Goal: Task Accomplishment & Management: Complete application form

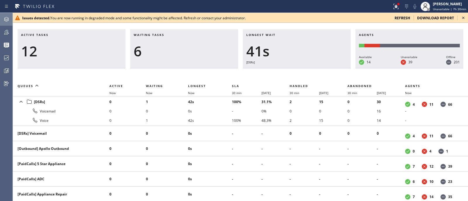
click at [10, 14] on div at bounding box center [6, 19] width 13 height 12
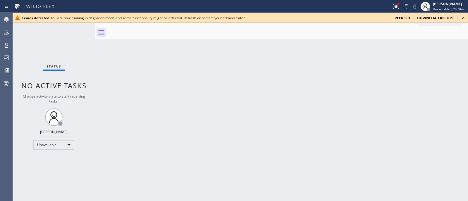
click at [462, 15] on icon at bounding box center [463, 17] width 7 height 7
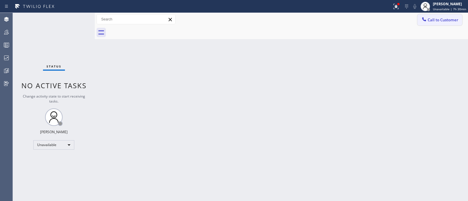
click at [448, 23] on button "Call to Customer" at bounding box center [439, 19] width 45 height 11
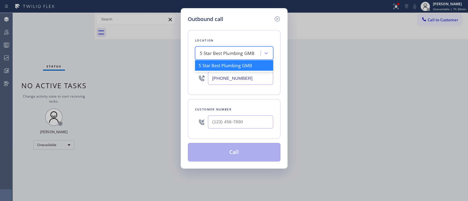
click at [251, 57] on div "5 Star Best Plumbing GMB" at bounding box center [229, 53] width 64 height 10
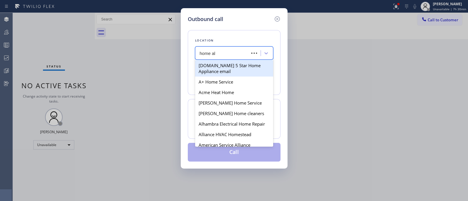
type input "home all"
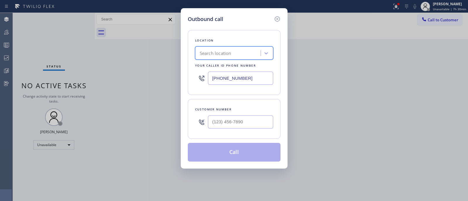
click at [228, 59] on div "Search location" at bounding box center [234, 52] width 78 height 13
type input "(___) ___-____"
click at [233, 122] on input "(___) ___-____" at bounding box center [240, 121] width 65 height 13
paste input "text"
click at [260, 122] on input "(___) ___-____" at bounding box center [240, 121] width 65 height 13
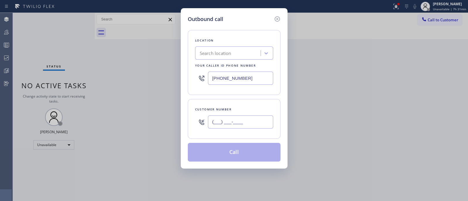
paste input "text"
click at [213, 123] on input "(___) ___-____" at bounding box center [240, 121] width 65 height 13
paste input "908) 890-9787"
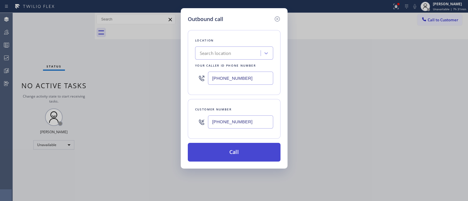
click at [229, 146] on button "Call" at bounding box center [234, 152] width 93 height 19
click at [228, 151] on button "Call" at bounding box center [234, 152] width 93 height 19
click at [277, 148] on button "Call" at bounding box center [234, 152] width 93 height 19
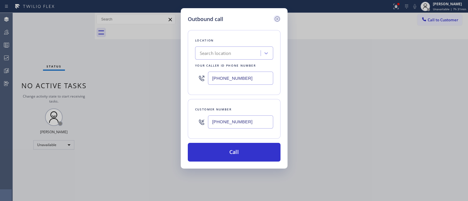
click at [275, 15] on div at bounding box center [276, 19] width 7 height 8
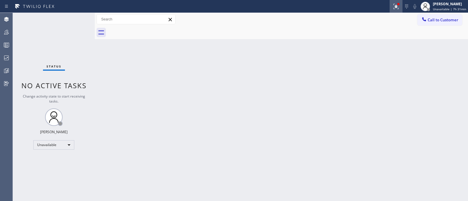
click at [389, 10] on div at bounding box center [395, 6] width 13 height 7
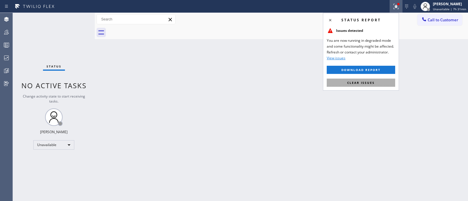
click at [391, 80] on button "Clear issues" at bounding box center [361, 83] width 68 height 8
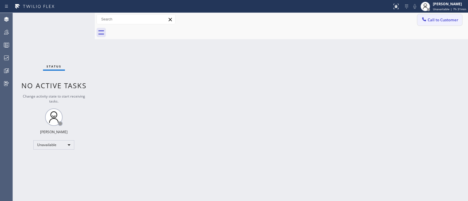
click at [444, 20] on span "Call to Customer" at bounding box center [442, 19] width 31 height 5
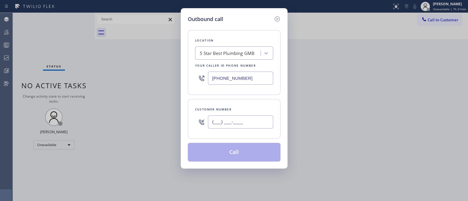
click at [258, 118] on input "(___) ___-____" at bounding box center [240, 121] width 65 height 13
paste input "908) 890-9787"
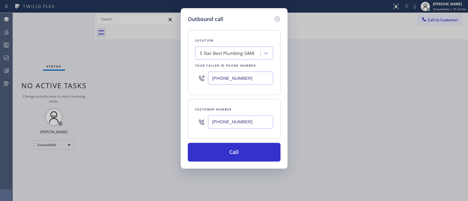
type input "[PHONE_NUMBER]"
click at [243, 56] on div "5 Star Best Plumbing GMB" at bounding box center [227, 53] width 55 height 7
type input "home all"
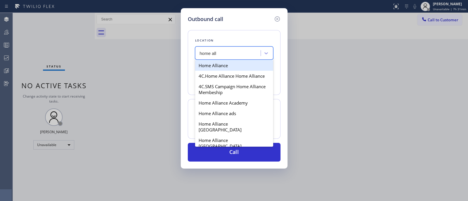
click at [227, 64] on div "Home Alliance" at bounding box center [234, 65] width 78 height 11
type input "[PHONE_NUMBER]"
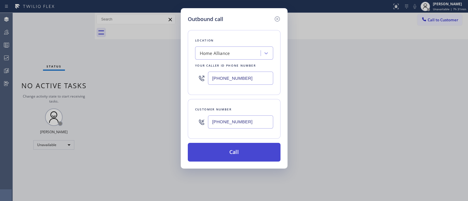
click at [232, 151] on button "Call" at bounding box center [234, 152] width 93 height 19
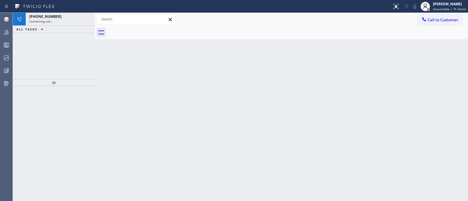
click at [429, 25] on div "Call to Customer Outbound call Location Search location Your caller id phone nu…" at bounding box center [281, 19] width 373 height 13
click at [429, 15] on button "Call to Customer" at bounding box center [439, 19] width 45 height 11
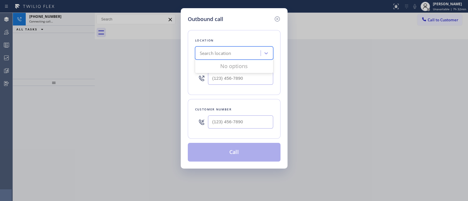
click at [247, 51] on div "Search location" at bounding box center [229, 53] width 64 height 10
click at [81, 19] on div "Outbound call Location Search location Your caller id phone number Customer num…" at bounding box center [234, 100] width 468 height 201
click at [279, 18] on icon at bounding box center [276, 18] width 5 height 5
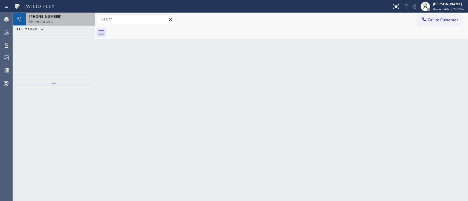
click at [70, 15] on div "[PHONE_NUMBER]" at bounding box center [60, 16] width 62 height 5
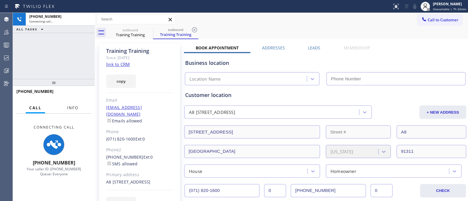
type input "[PHONE_NUMBER]"
click at [127, 66] on link "link to CRM" at bounding box center [118, 64] width 24 height 6
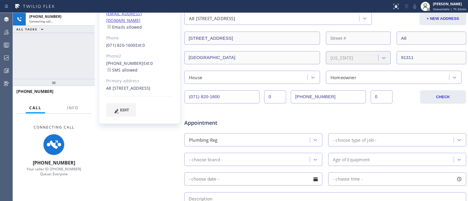
scroll to position [95, 0]
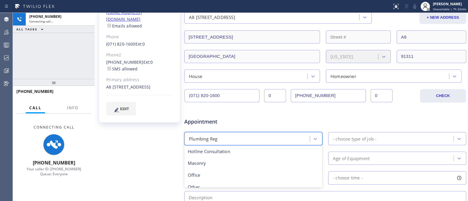
click at [248, 137] on div "Plumbing Reg" at bounding box center [248, 139] width 124 height 10
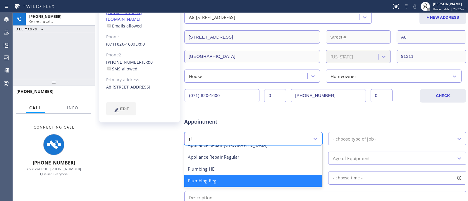
scroll to position [18, 0]
type input "p"
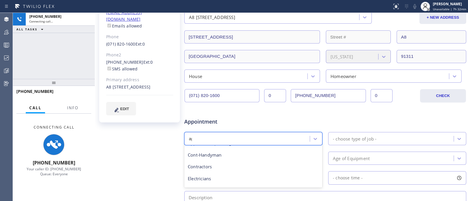
scroll to position [6, 0]
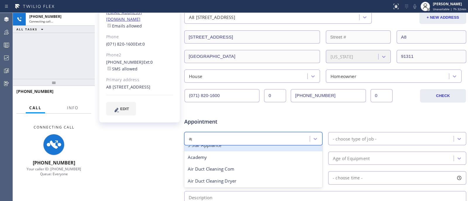
type input "app"
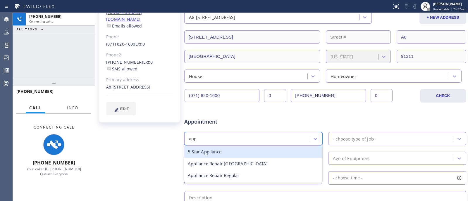
scroll to position [0, 0]
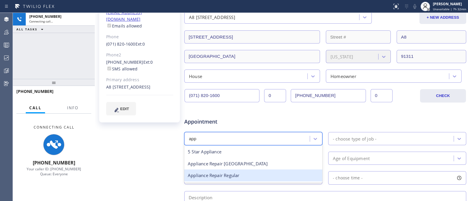
click at [243, 177] on div "Appliance Repair Regular" at bounding box center [253, 176] width 138 height 12
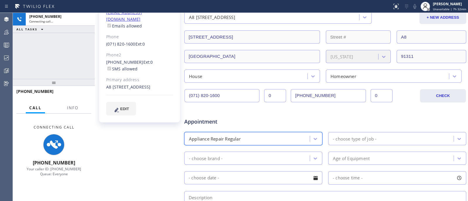
click at [364, 138] on div "- choose type of job -" at bounding box center [355, 138] width 44 height 7
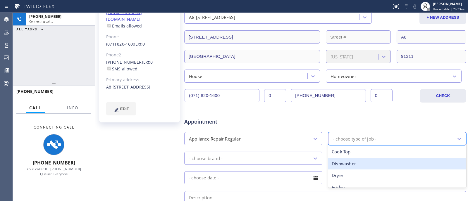
click at [362, 169] on div "Dishwasher" at bounding box center [397, 164] width 138 height 12
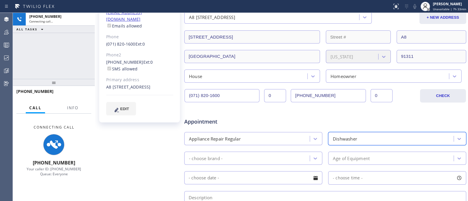
click at [285, 165] on div "- choose brand -" at bounding box center [253, 158] width 138 height 13
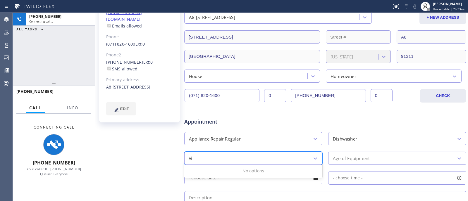
type input "v"
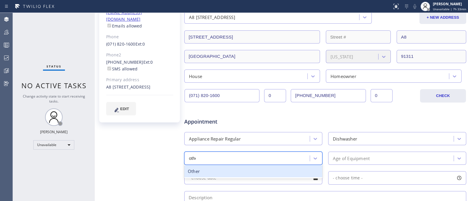
type input "other"
click at [265, 176] on div "Other" at bounding box center [253, 171] width 138 height 12
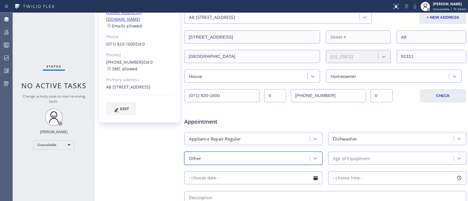
click at [265, 176] on input "text" at bounding box center [253, 177] width 138 height 13
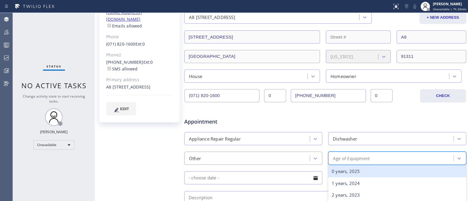
click at [372, 155] on div "Age of Equipment" at bounding box center [392, 158] width 124 height 10
type input "6"
click at [366, 172] on div "6 years, 2019" at bounding box center [397, 171] width 138 height 12
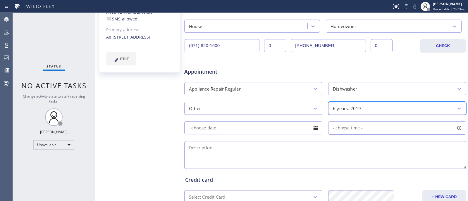
scroll to position [145, 0]
click at [307, 149] on textarea at bounding box center [325, 155] width 282 height 28
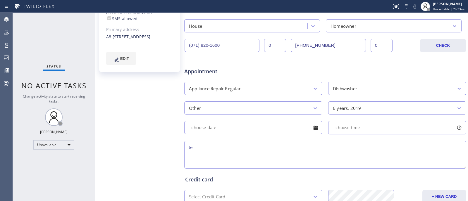
type textarea "t"
type textarea "training"
click at [287, 127] on input "text" at bounding box center [253, 127] width 138 height 13
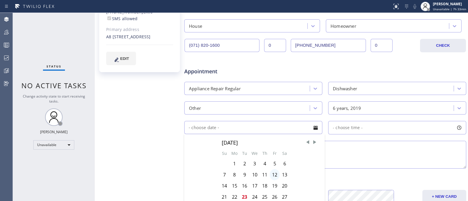
scroll to position [180, 0]
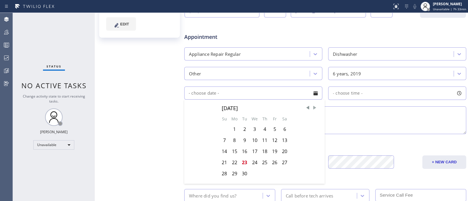
click at [312, 109] on span "Next Month" at bounding box center [315, 108] width 6 height 6
click at [253, 132] on div "1" at bounding box center [254, 129] width 10 height 11
type input "10/01/2025"
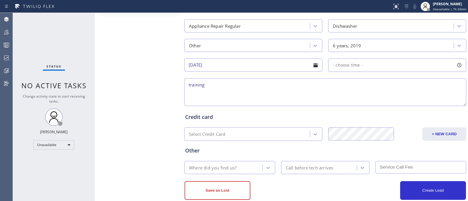
scroll to position [208, 0]
click at [346, 67] on span "- choose time -" at bounding box center [348, 65] width 30 height 6
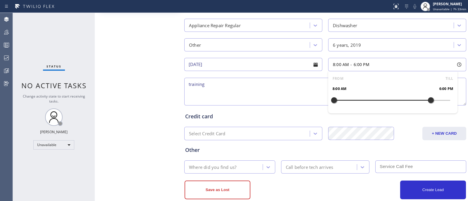
drag, startPoint x: 332, startPoint y: 100, endPoint x: 426, endPoint y: 115, distance: 95.0
click at [426, 115] on div "Business location 5 Star Best Plumbing GMB (213) 600-7224 Personal information …" at bounding box center [325, 22] width 282 height 355
drag, startPoint x: 335, startPoint y: 101, endPoint x: 332, endPoint y: 99, distance: 3.1
click at [332, 99] on div "FROM TILL 8:00 AM 6:00 PM" at bounding box center [392, 92] width 129 height 42
drag, startPoint x: 332, startPoint y: 99, endPoint x: 396, endPoint y: 104, distance: 64.2
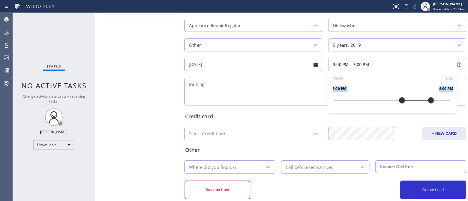
click at [398, 104] on div at bounding box center [401, 100] width 7 height 12
click at [279, 88] on textarea "training" at bounding box center [325, 92] width 282 height 28
click at [282, 90] on textarea "training" at bounding box center [325, 92] width 282 height 28
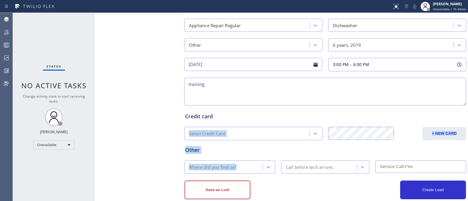
drag, startPoint x: 275, startPoint y: 120, endPoint x: 256, endPoint y: 169, distance: 52.5
click at [256, 169] on div "Business location 5 Star Best Plumbing GMB (213) 600-7224 Personal information …" at bounding box center [325, 22] width 282 height 355
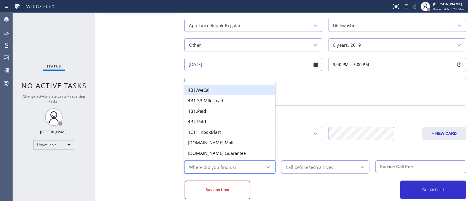
click at [256, 169] on div "Where did you find us?" at bounding box center [224, 167] width 77 height 10
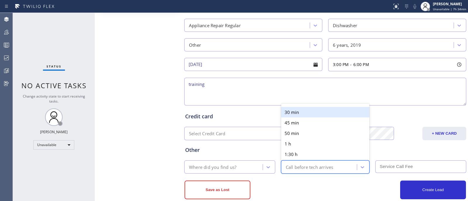
click at [316, 166] on div "Call before tech arrives" at bounding box center [310, 167] width 48 height 7
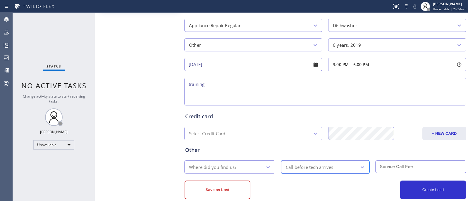
click at [316, 166] on div "Call before tech arrives" at bounding box center [310, 167] width 48 height 7
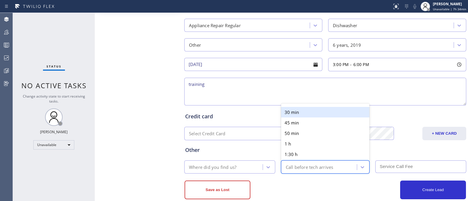
click at [316, 166] on div "Call before tech arrives" at bounding box center [310, 167] width 48 height 7
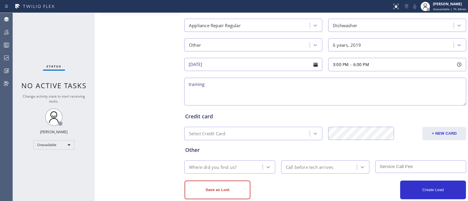
click at [389, 169] on input "text" at bounding box center [420, 166] width 91 height 13
type input "0"
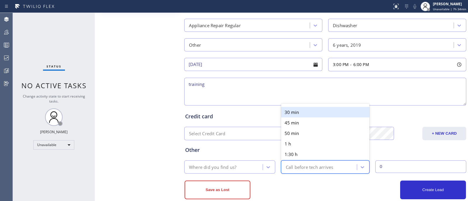
click at [343, 169] on div "Call before tech arrives" at bounding box center [320, 167] width 74 height 10
click at [309, 108] on div "30 min" at bounding box center [325, 112] width 89 height 11
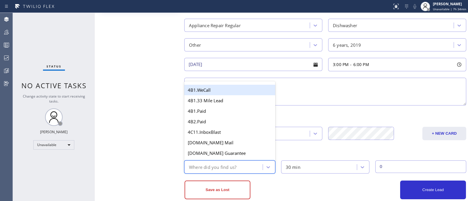
click at [245, 173] on div "Where did you find us?" at bounding box center [229, 166] width 91 height 13
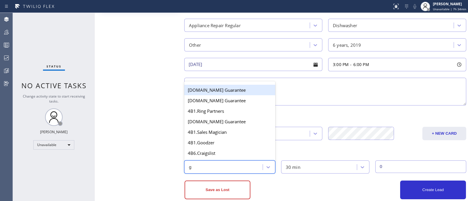
type input "go"
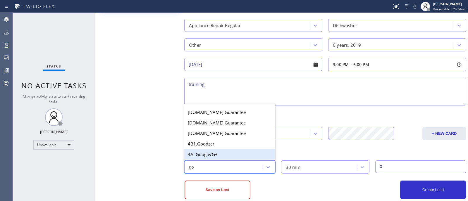
click at [235, 157] on div "4A. Google/G+" at bounding box center [229, 154] width 91 height 11
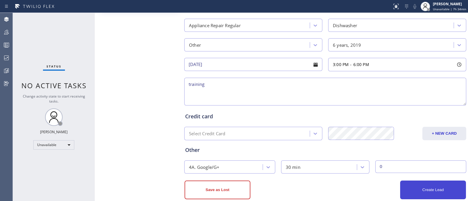
click at [416, 183] on button "Create Lead" at bounding box center [433, 190] width 66 height 19
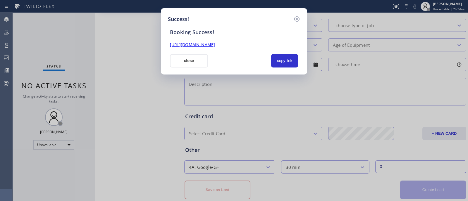
click at [182, 36] on div "https://erp.apollosoft.co/customer/571118#portlet_lead" at bounding box center [233, 42] width 135 height 13
click at [204, 45] on link "https://erp.apollosoft.co/customer/571118#portlet_lead" at bounding box center [192, 45] width 45 height 6
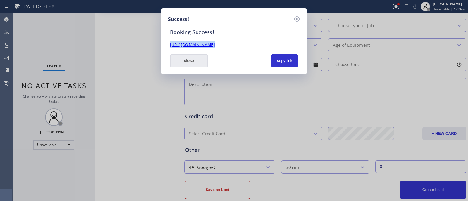
click at [205, 61] on button "close" at bounding box center [189, 60] width 38 height 13
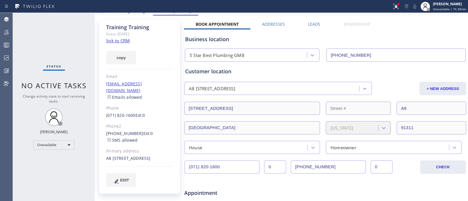
scroll to position [0, 0]
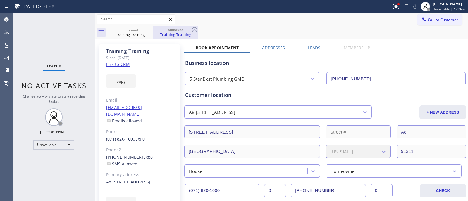
click at [190, 30] on div "outbound" at bounding box center [175, 29] width 44 height 4
click at [192, 30] on icon at bounding box center [194, 29] width 5 height 5
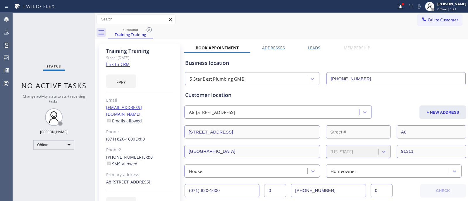
click at [142, 106] on link "maze.trainig@homealliance.com" at bounding box center [124, 111] width 36 height 12
click at [142, 108] on link "maze.trainig@homealliance.com" at bounding box center [124, 111] width 36 height 12
click at [115, 64] on link "link to CRM" at bounding box center [118, 64] width 24 height 6
